Goal: Information Seeking & Learning: Learn about a topic

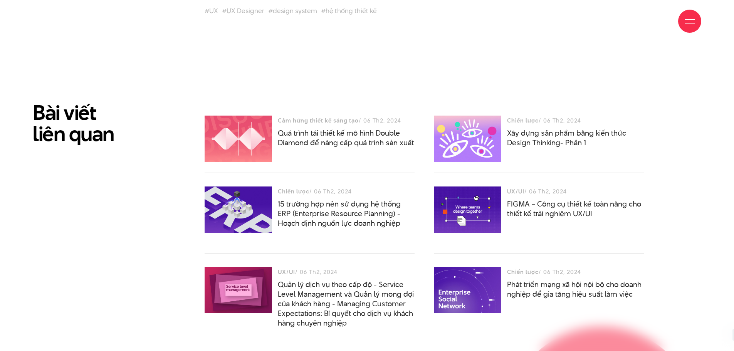
scroll to position [3273, 0]
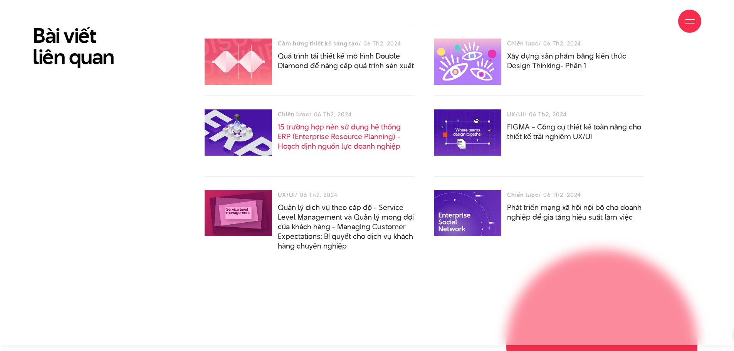
click at [322, 144] on link "15 trường hợp nên sử dụng hệ thống ERP (Enterprise Resource Planning) - Hoạch đ…" at bounding box center [339, 137] width 123 height 30
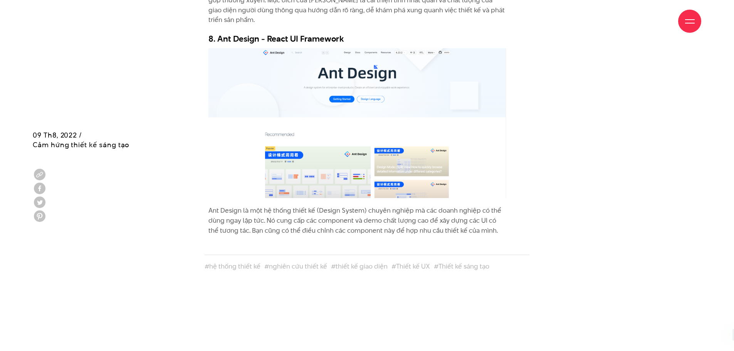
scroll to position [3773, 0]
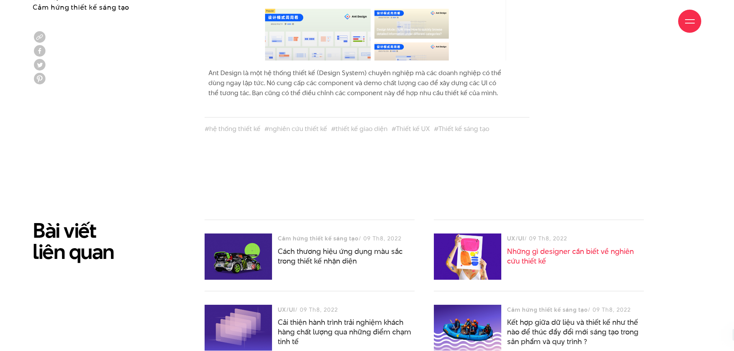
click at [532, 250] on link "Những gì designer cần biết về nghiên cứu thiết kế" at bounding box center [570, 256] width 127 height 20
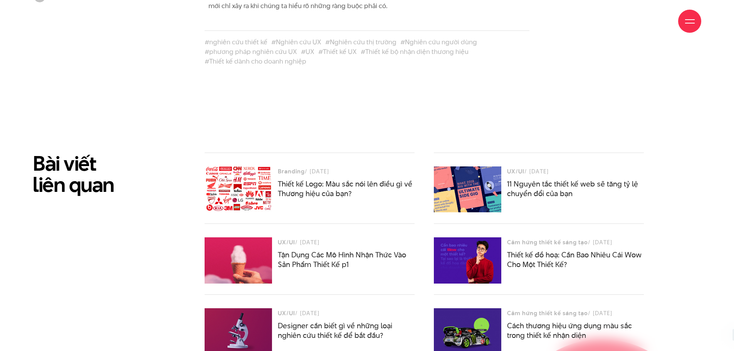
scroll to position [1733, 0]
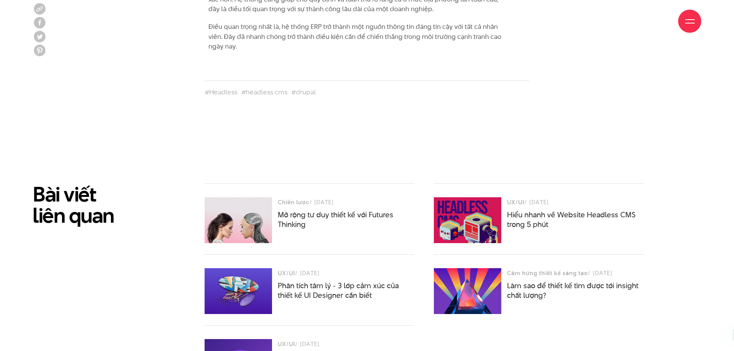
scroll to position [3619, 0]
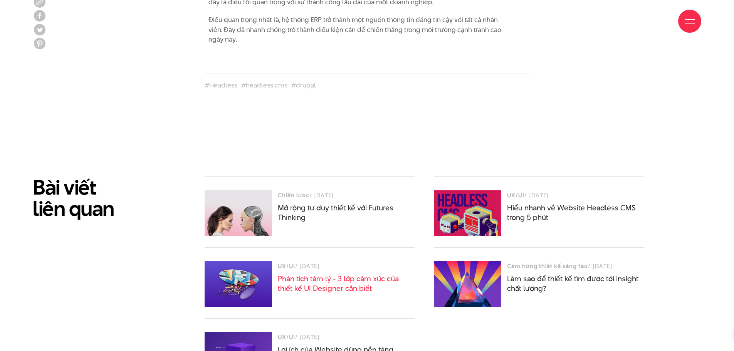
click at [347, 284] on link "Phân tích tâm lý - 3 lớp cảm xúc của thiết kế UI Designer cần biết" at bounding box center [338, 283] width 121 height 20
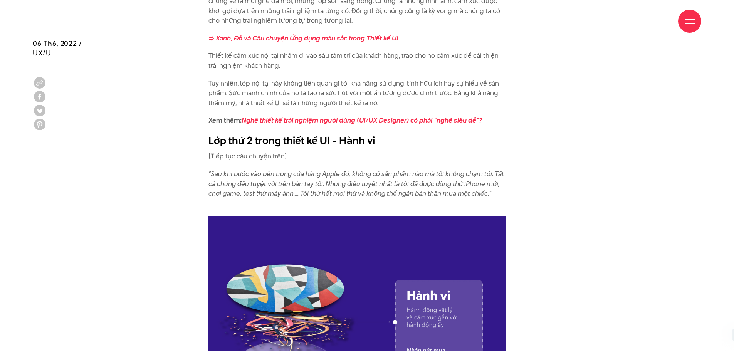
scroll to position [1155, 0]
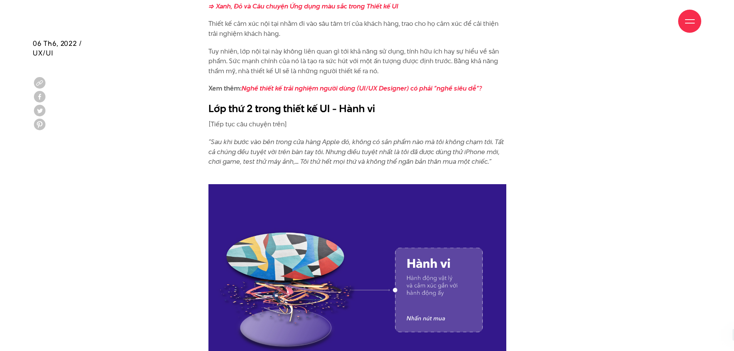
click at [693, 25] on div at bounding box center [690, 22] width 10 height 10
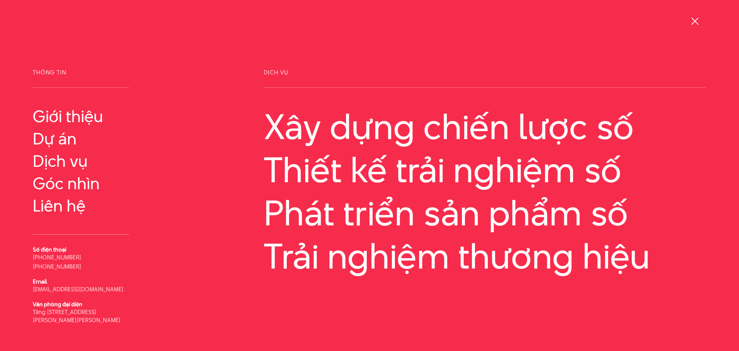
click at [693, 25] on div at bounding box center [695, 22] width 10 height 10
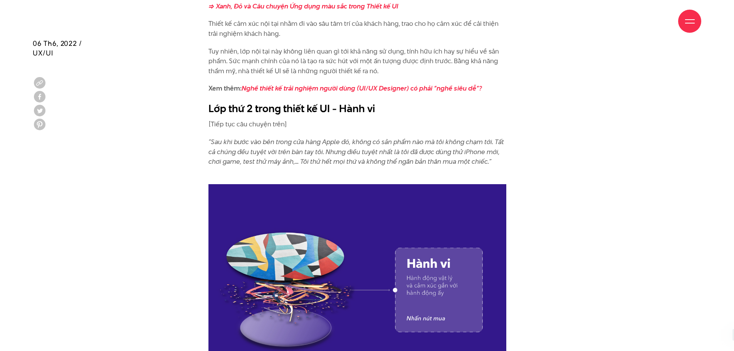
click at [693, 25] on div at bounding box center [690, 22] width 10 height 10
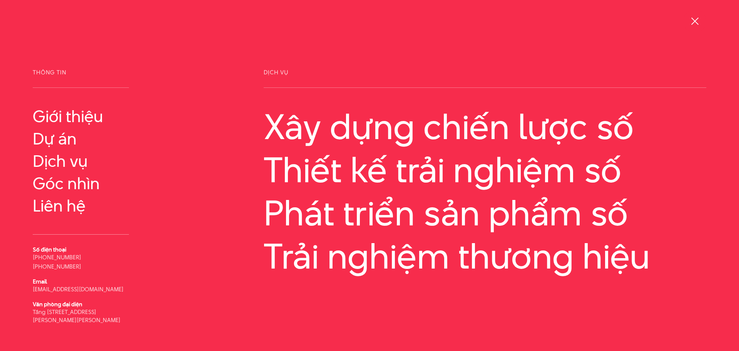
click at [693, 25] on div at bounding box center [695, 22] width 10 height 10
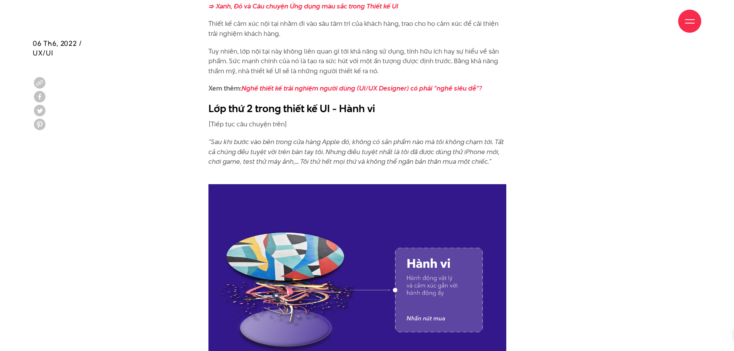
click at [693, 25] on div at bounding box center [690, 22] width 10 height 10
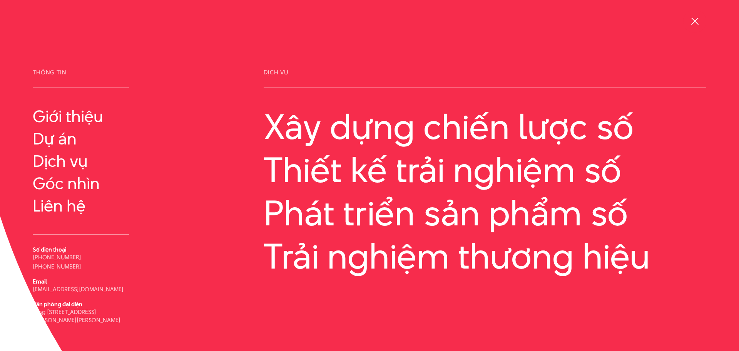
click at [693, 25] on div at bounding box center [695, 22] width 10 height 10
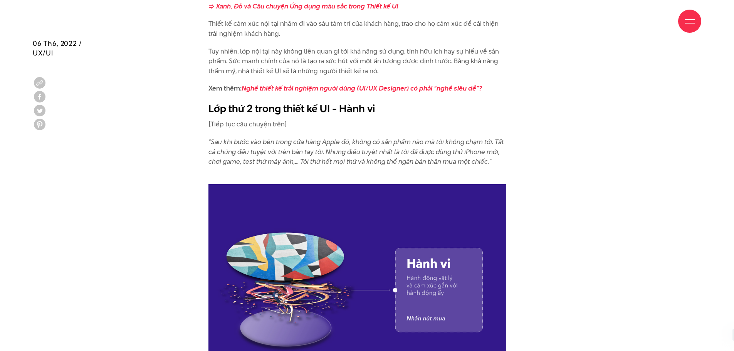
click at [693, 25] on div at bounding box center [690, 22] width 10 height 10
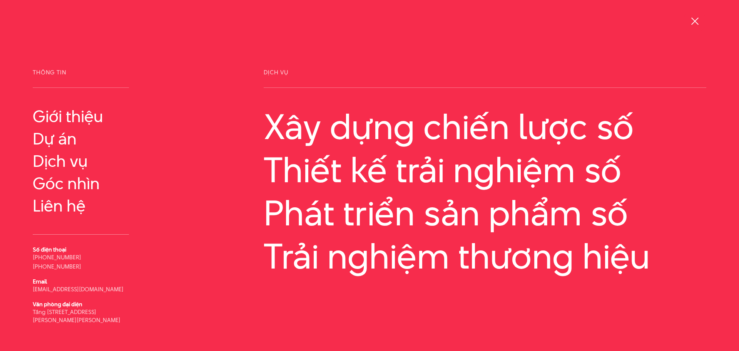
click at [693, 25] on div at bounding box center [695, 22] width 10 height 10
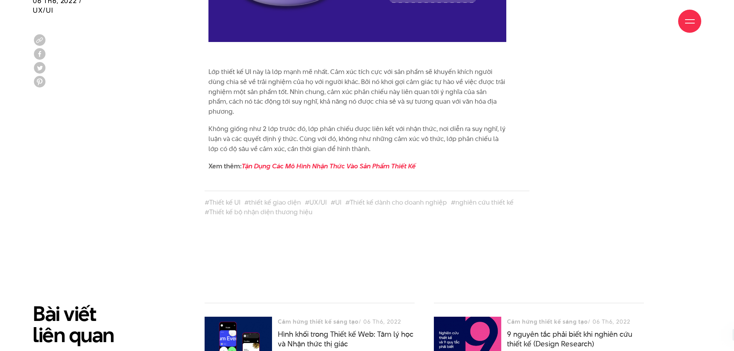
scroll to position [2079, 0]
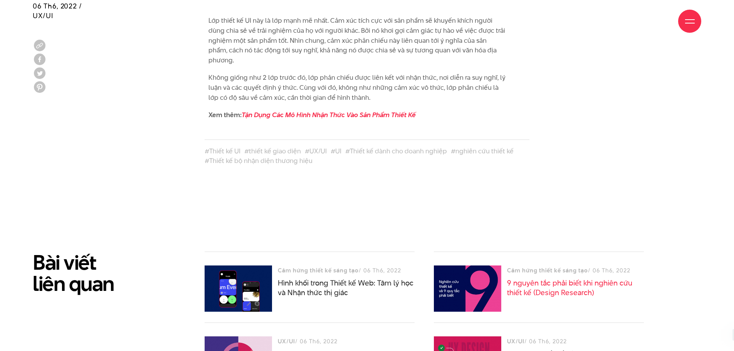
click at [532, 278] on link "9 nguyên tắc phải biết khi nghiên cứu thiết kế (Design Research)" at bounding box center [569, 288] width 125 height 20
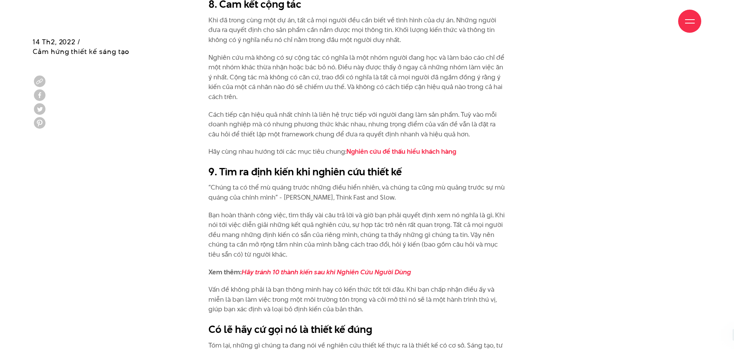
scroll to position [2657, 0]
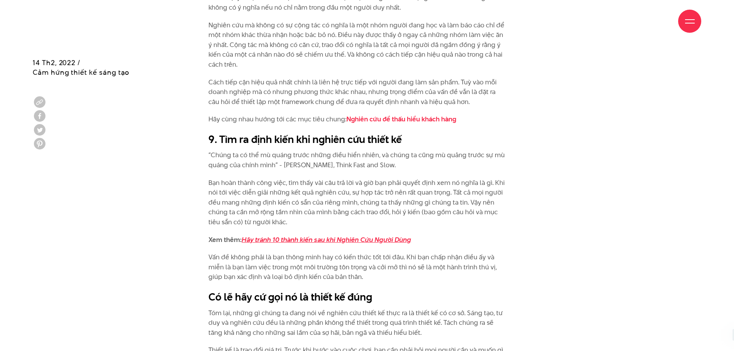
click at [332, 235] on link "Hãy tránh 10 thành kiến sau khi Nghiên Cứu Người Dùng" at bounding box center [325, 239] width 169 height 9
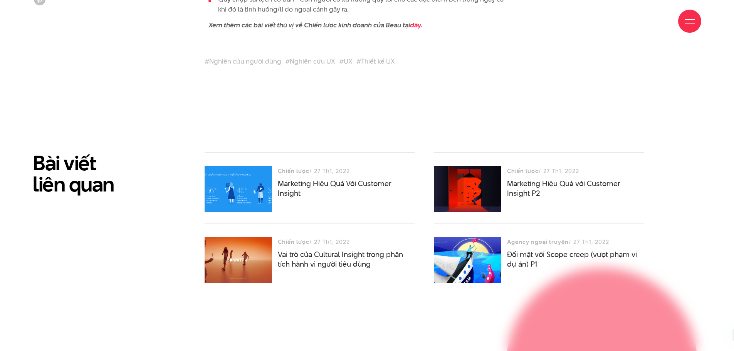
scroll to position [3812, 0]
